Goal: Information Seeking & Learning: Learn about a topic

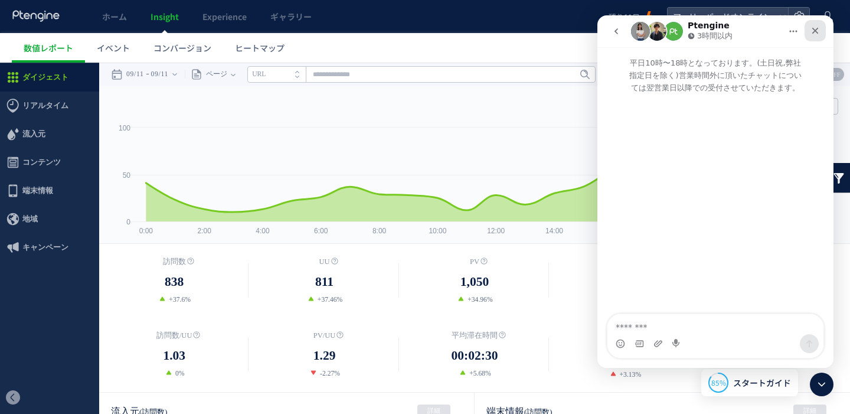
click at [813, 29] on icon "クローズ" at bounding box center [815, 31] width 6 height 6
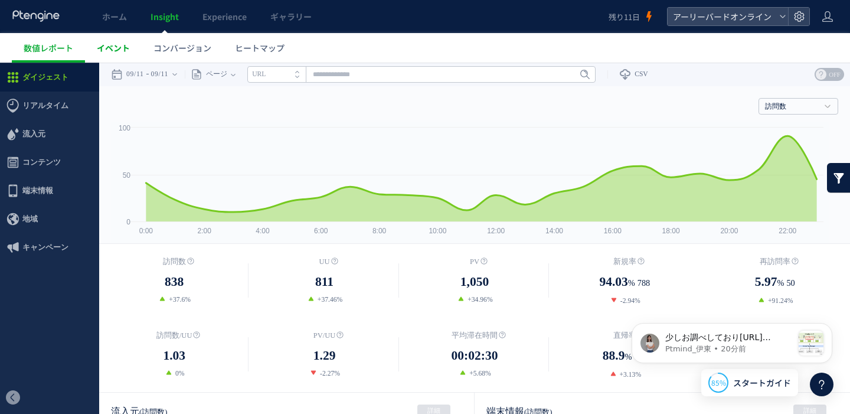
click at [119, 47] on span "イベント" at bounding box center [113, 48] width 33 height 12
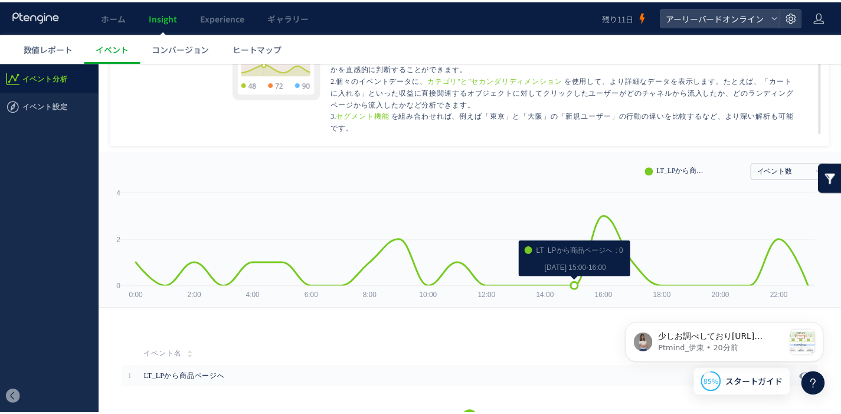
scroll to position [121, 0]
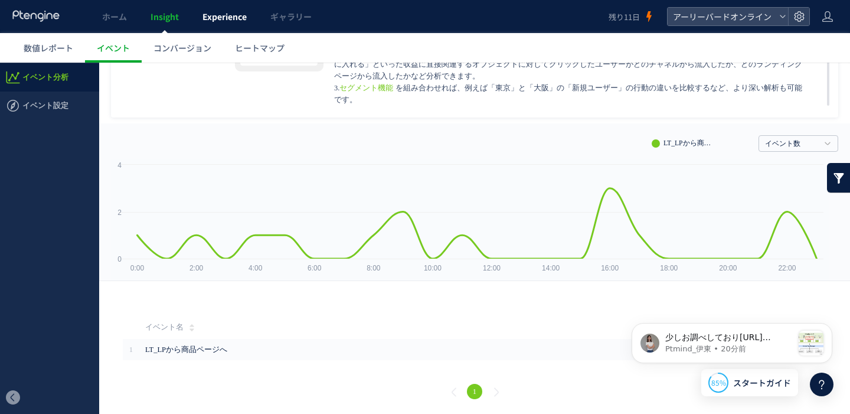
click at [226, 19] on span "Experience" at bounding box center [224, 17] width 44 height 12
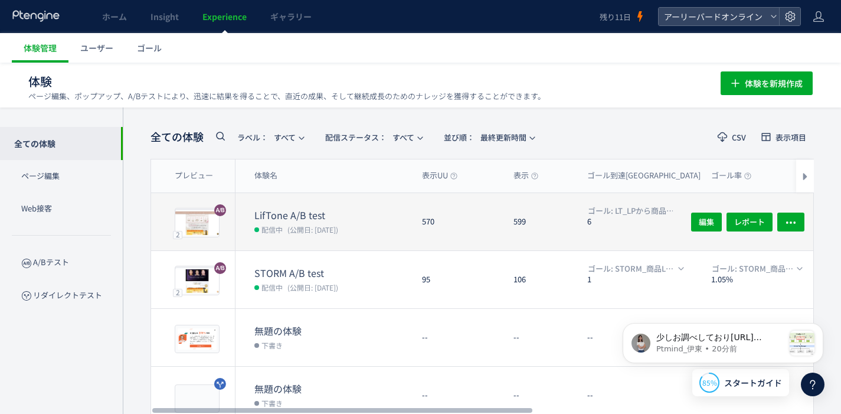
click at [302, 210] on dt "LifTone A/B test" at bounding box center [333, 215] width 158 height 14
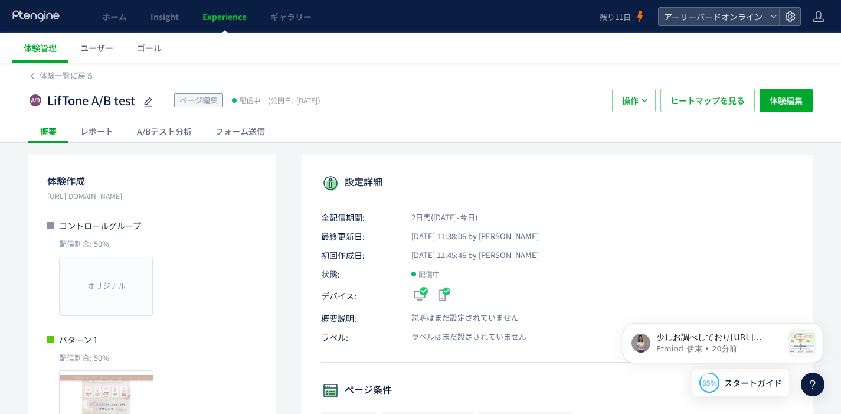
click at [198, 130] on div "A/Bテスト分析" at bounding box center [164, 131] width 79 height 24
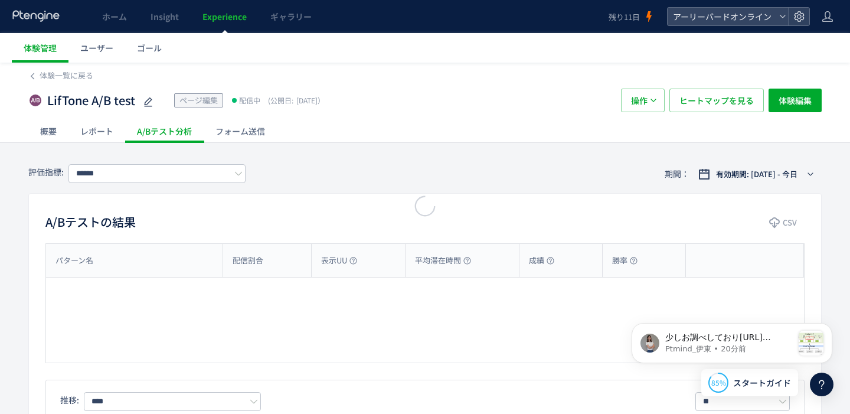
type input "**********"
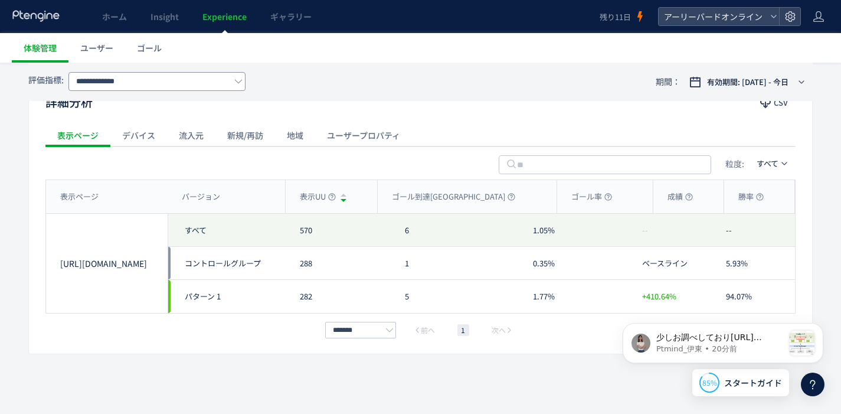
scroll to position [146, 0]
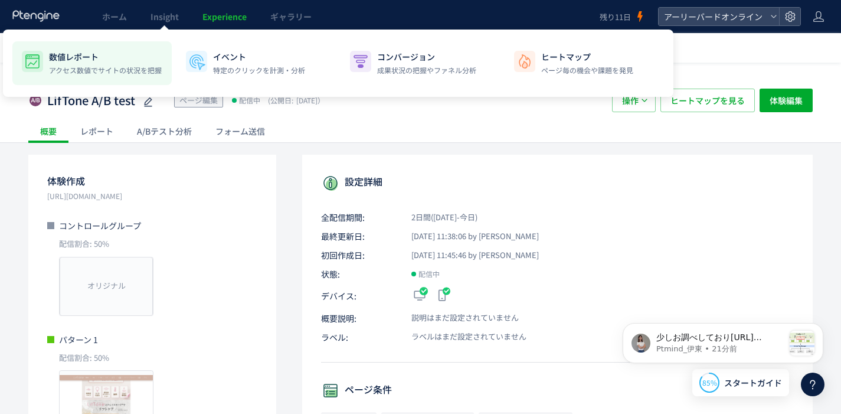
click at [104, 53] on p "数値レポート" at bounding box center [105, 57] width 113 height 12
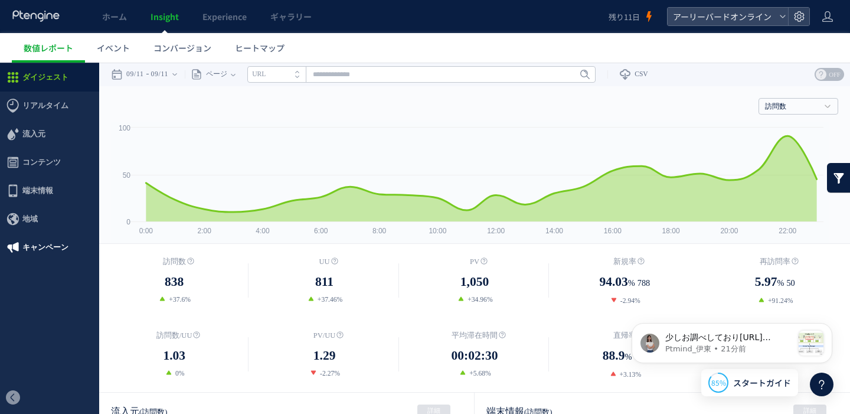
click at [44, 252] on span "キャンペーン" at bounding box center [45, 247] width 46 height 28
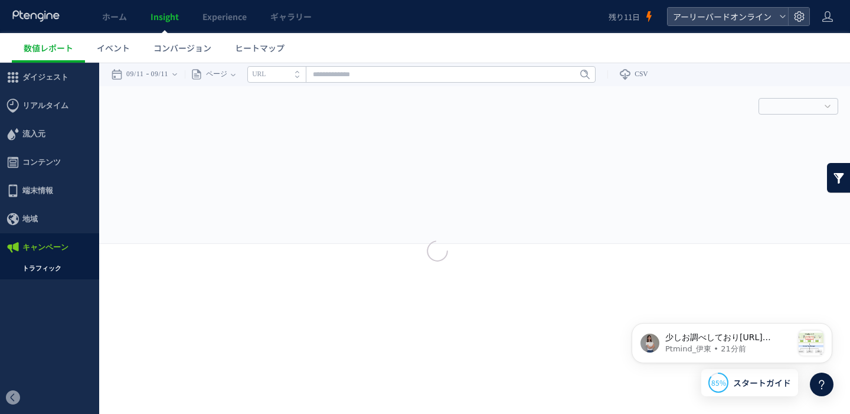
click at [43, 269] on div at bounding box center [425, 207] width 850 height 414
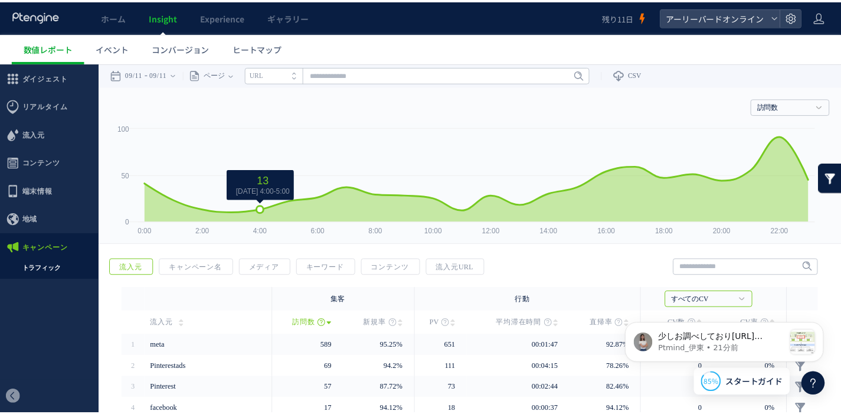
scroll to position [109, 0]
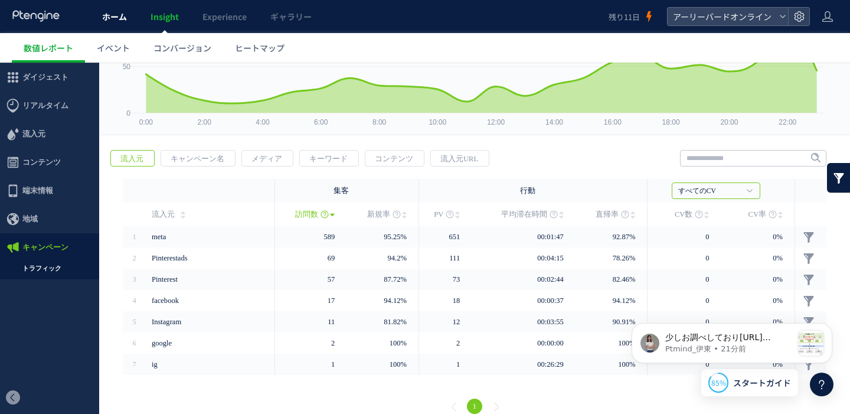
click at [126, 22] on link "ホーム" at bounding box center [114, 16] width 48 height 33
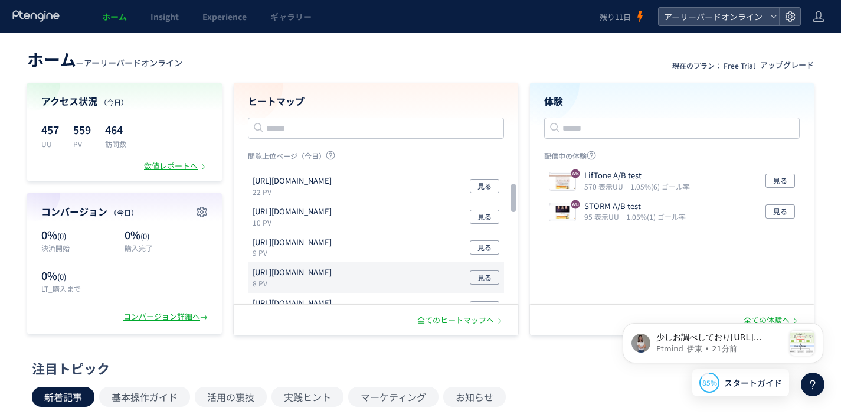
scroll to position [87, 0]
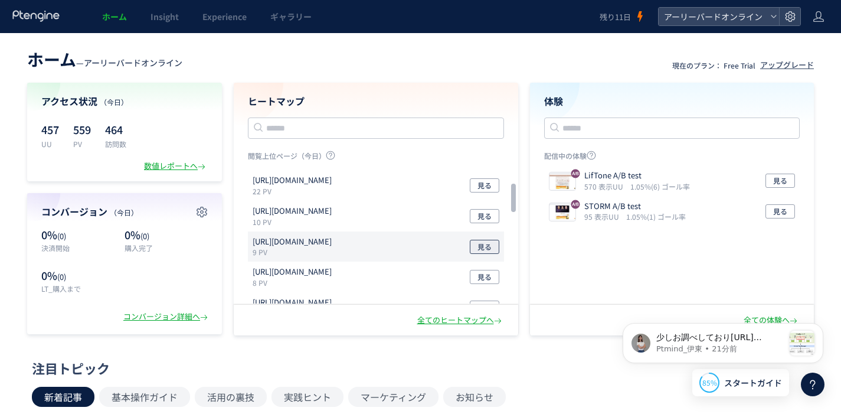
click at [478, 244] on span "見る" at bounding box center [485, 247] width 14 height 14
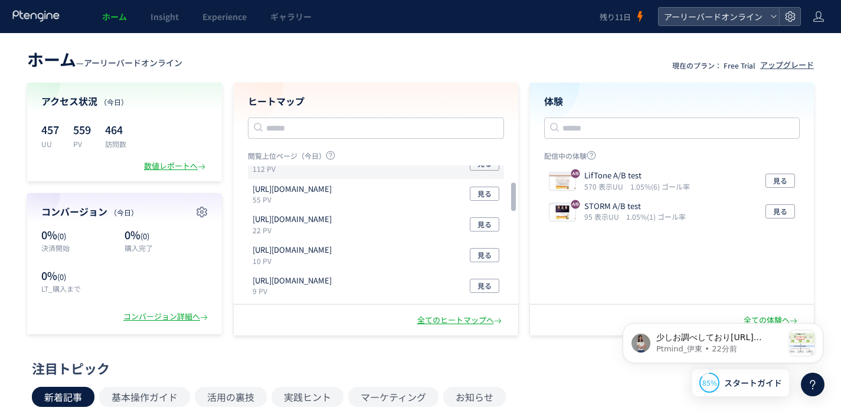
scroll to position [0, 0]
